Goal: Find contact information: Find contact information

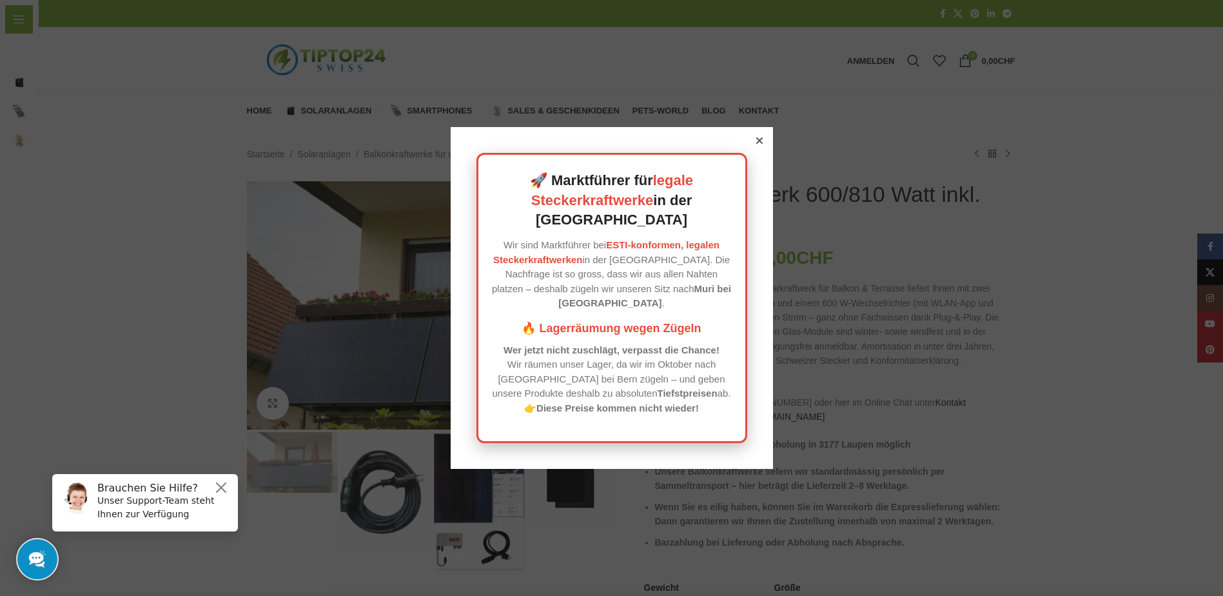
click at [756, 144] on icon at bounding box center [759, 140] width 6 height 6
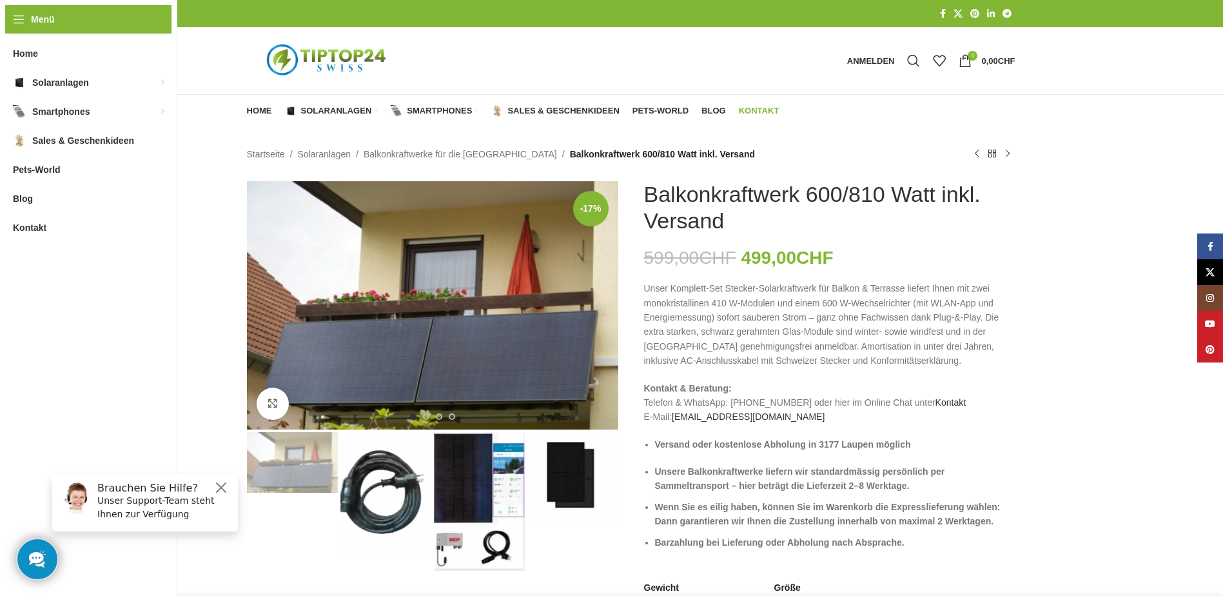
click at [751, 108] on span "Kontakt" at bounding box center [759, 111] width 41 height 10
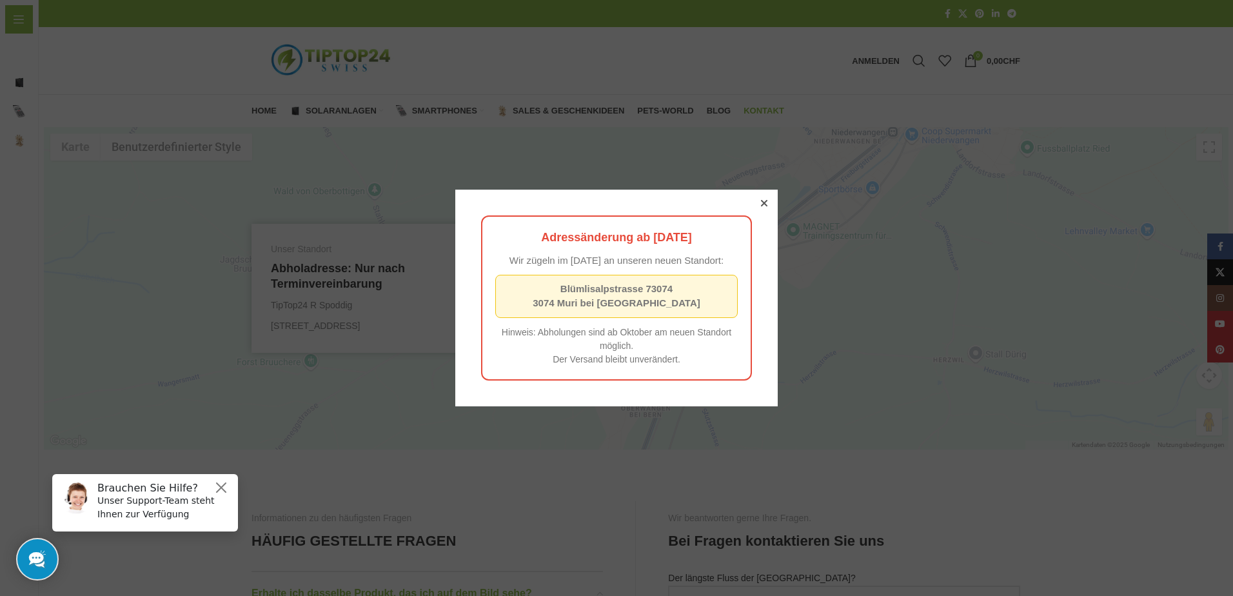
click at [758, 197] on div at bounding box center [764, 203] width 12 height 12
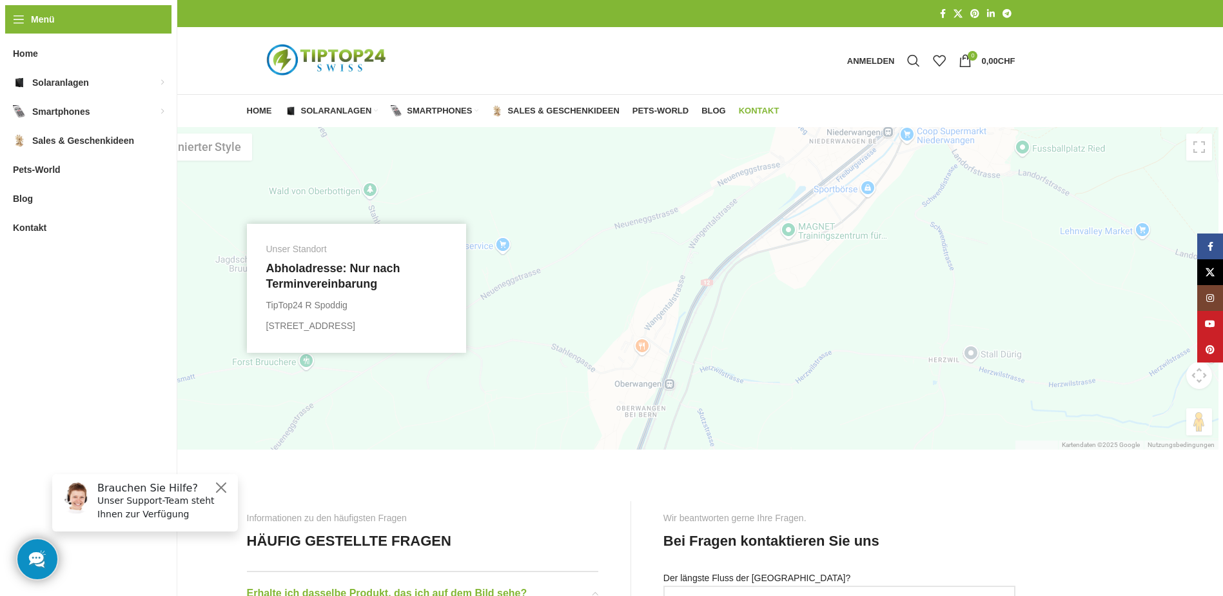
click at [760, 110] on span "Kontakt" at bounding box center [759, 111] width 41 height 10
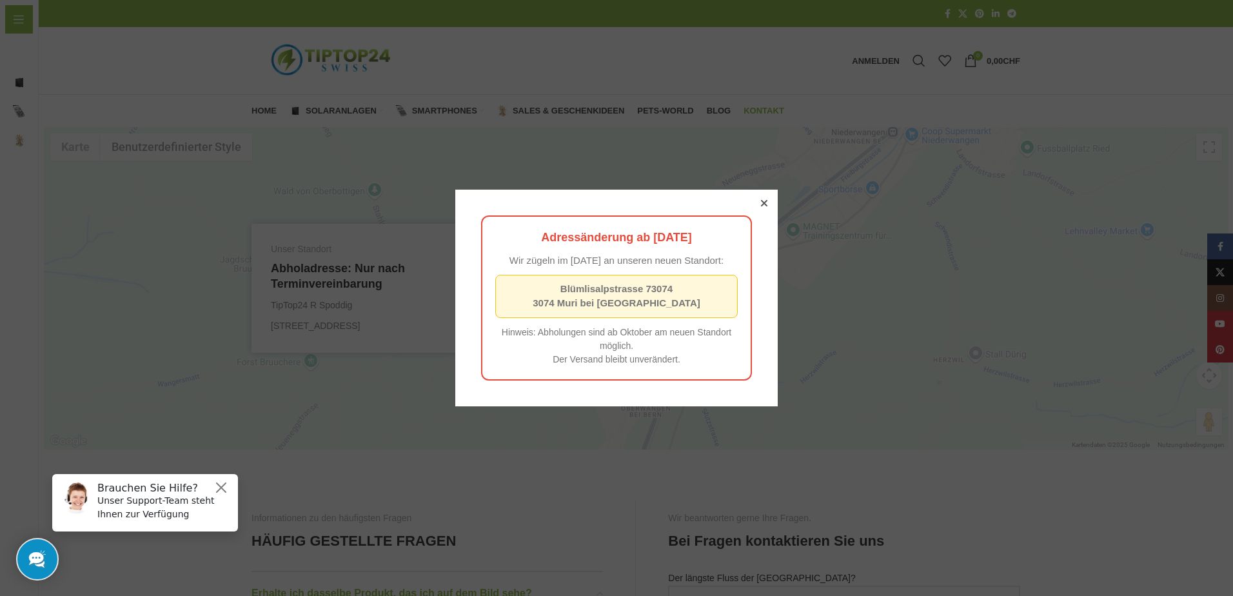
click at [761, 200] on icon at bounding box center [764, 203] width 6 height 6
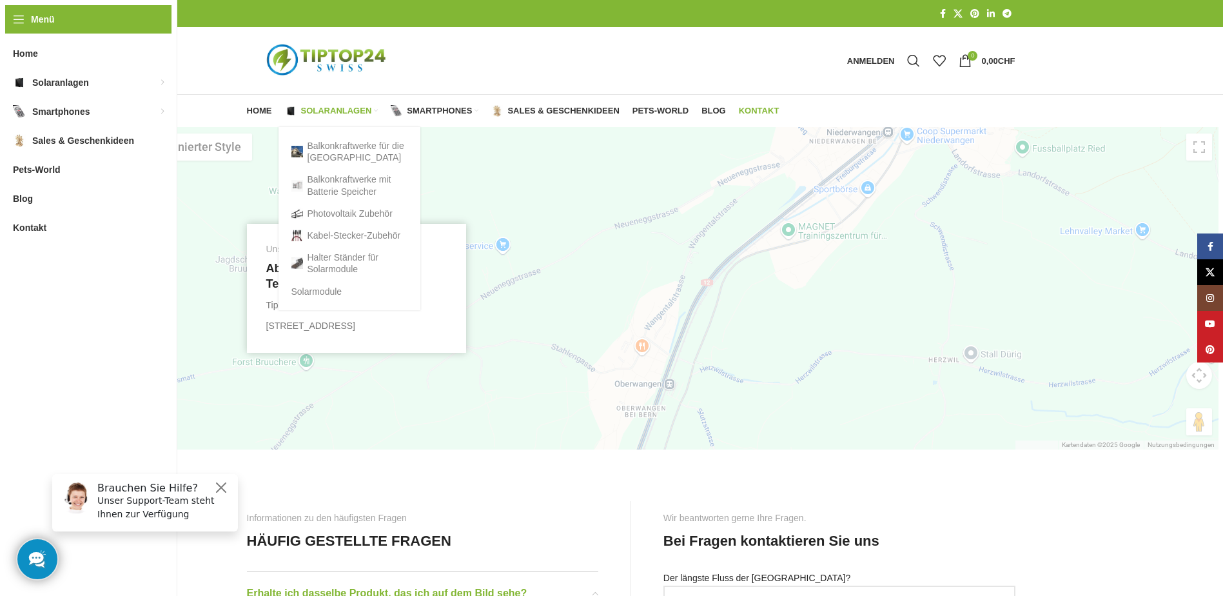
click at [333, 110] on span "Solaranlagen" at bounding box center [336, 111] width 71 height 10
